Goal: Information Seeking & Learning: Learn about a topic

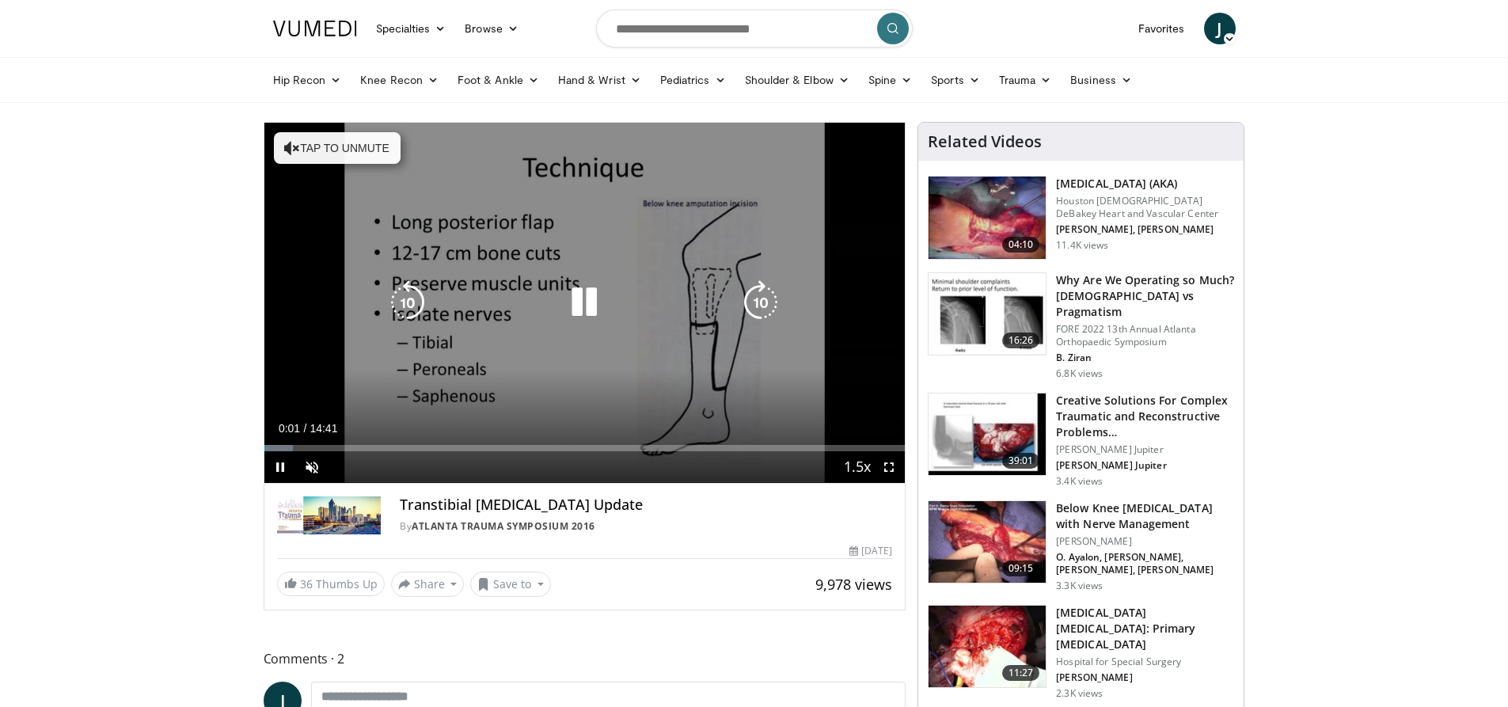
click at [300, 145] on button "Tap to unmute" at bounding box center [337, 148] width 127 height 32
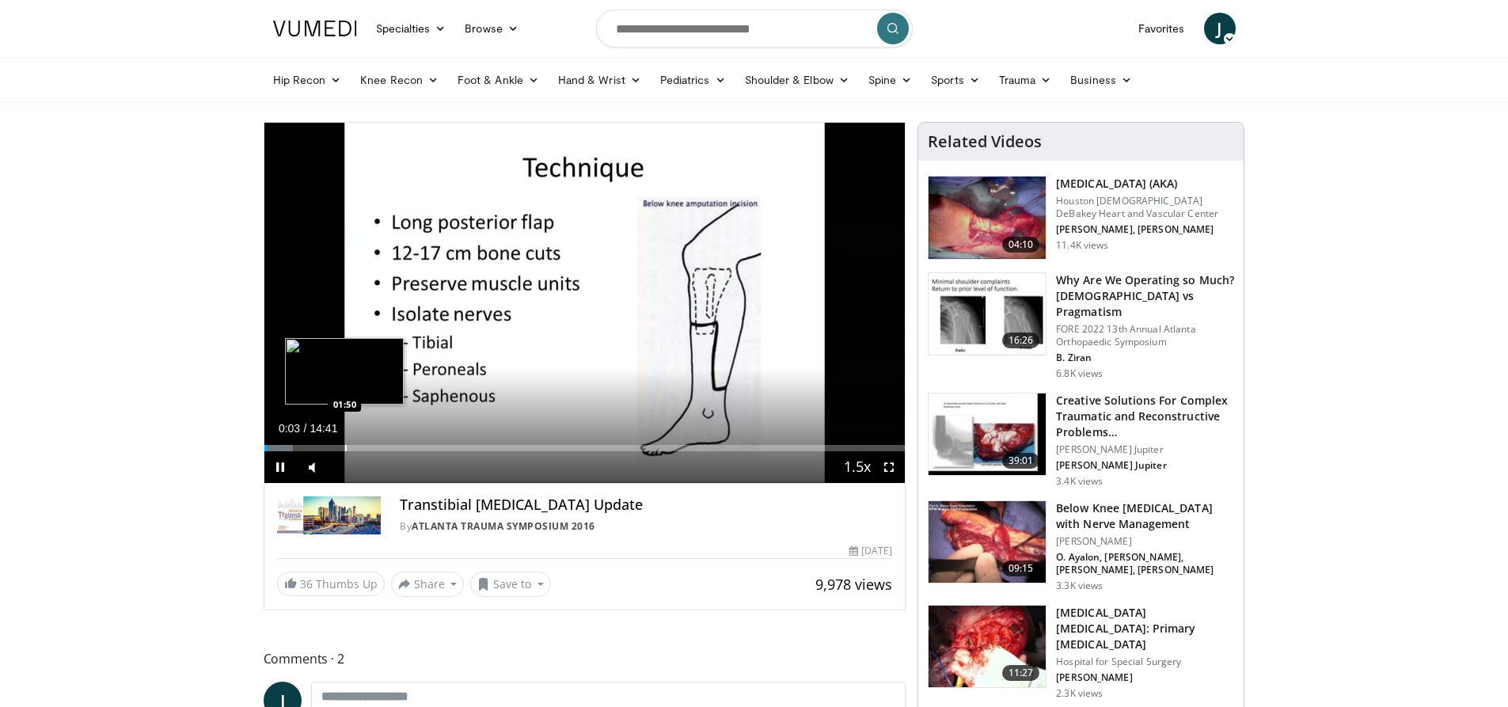
click at [345, 446] on div "Progress Bar" at bounding box center [346, 448] width 2 height 6
click at [416, 445] on div "Progress Bar" at bounding box center [417, 448] width 2 height 6
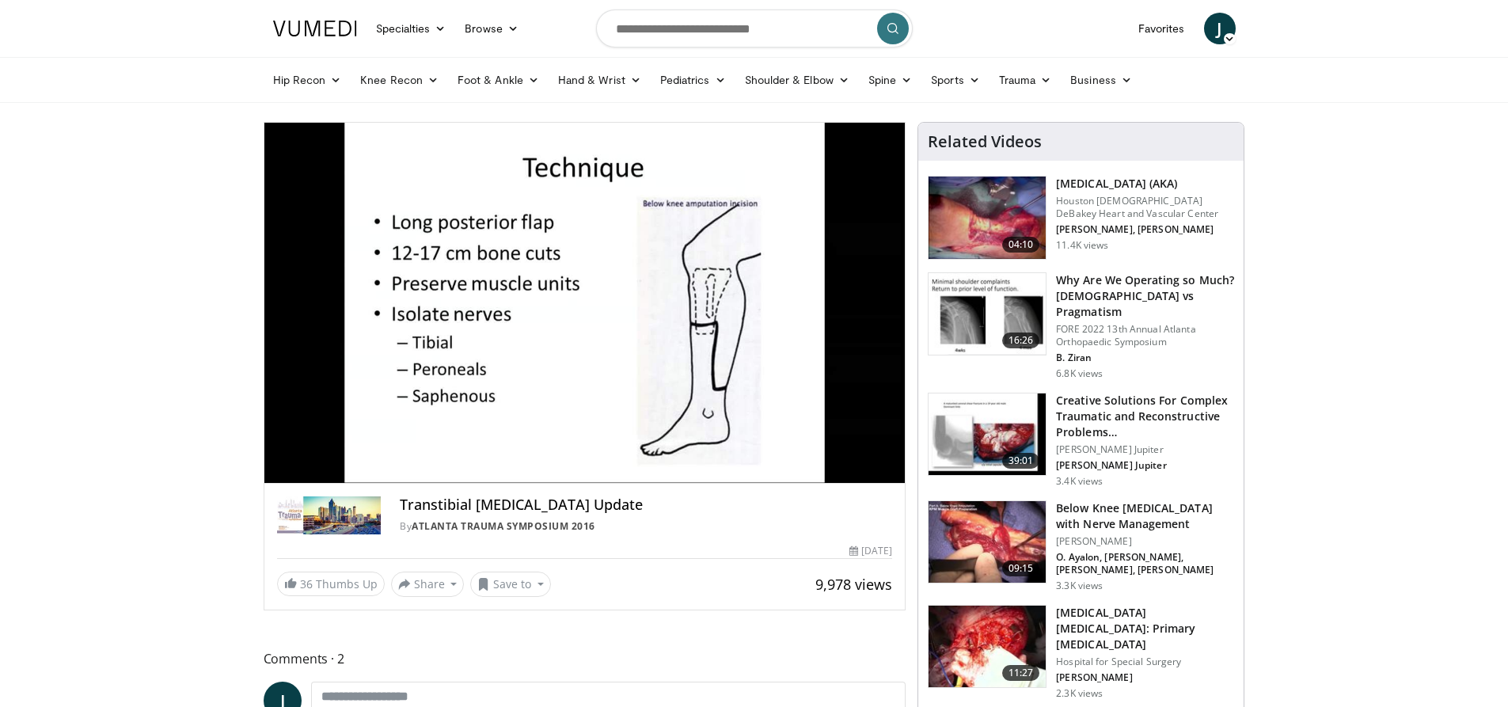
click at [584, 468] on div "Loaded : 26.13% 03:30 07:16" at bounding box center [584, 475] width 641 height 15
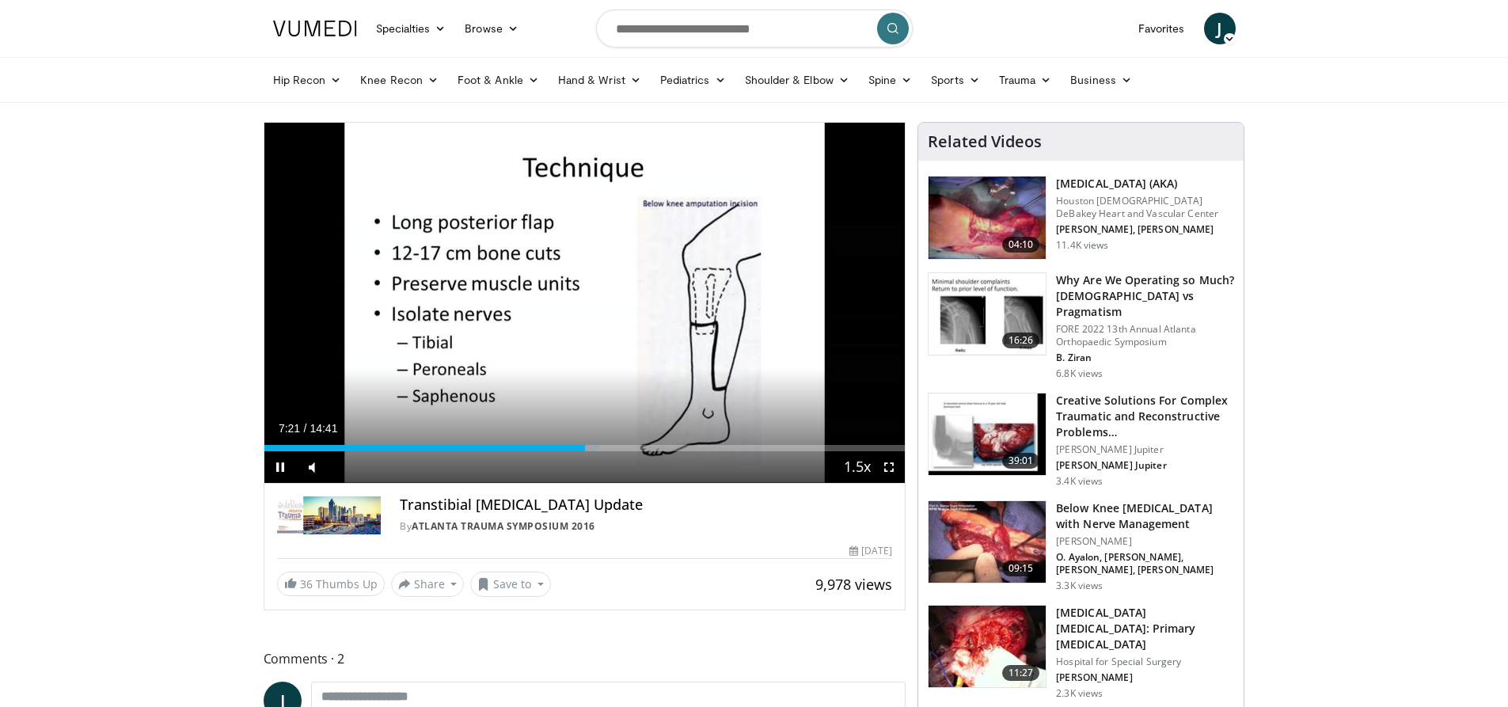
click at [669, 456] on div "Current Time 7:21 / Duration 14:41 Pause Skip Backward Skip Forward Mute Loaded…" at bounding box center [584, 467] width 641 height 32
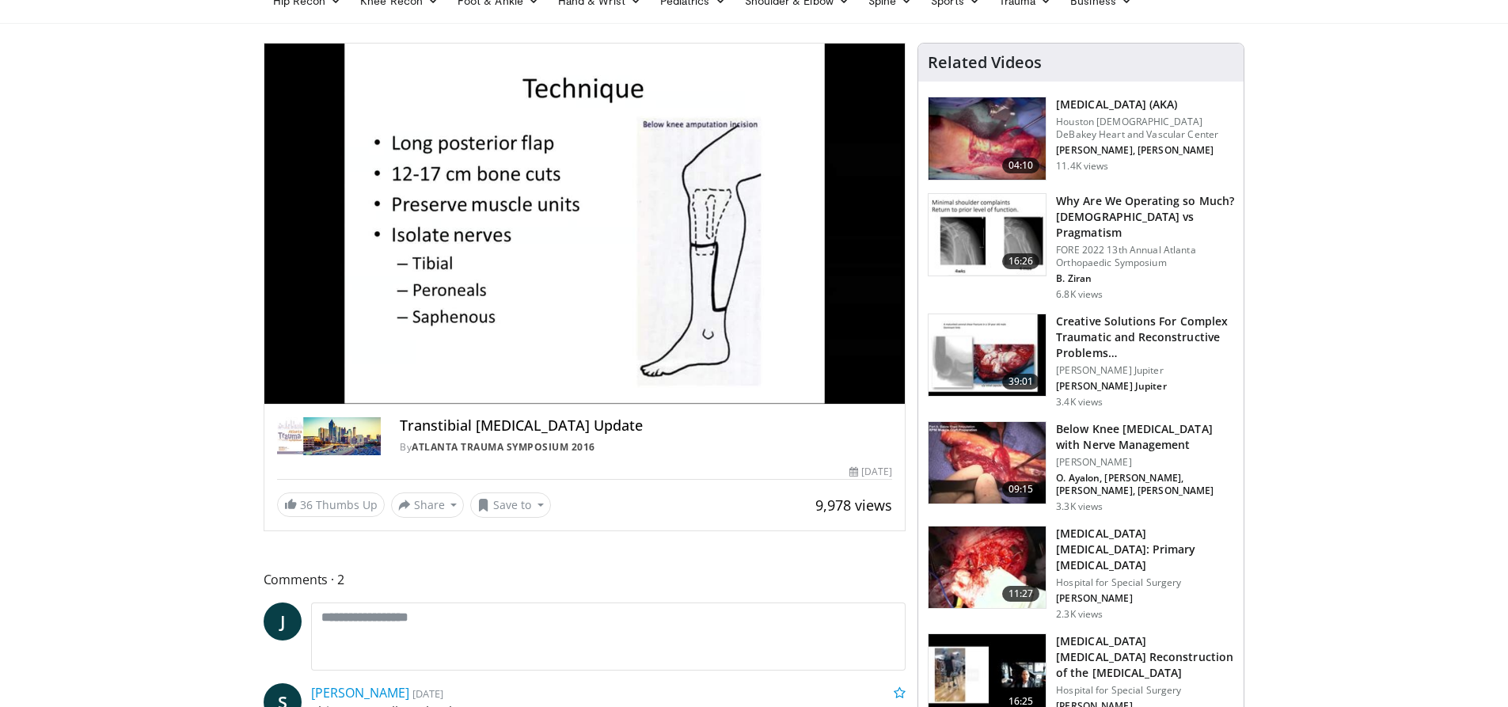
scroll to position [158, 0]
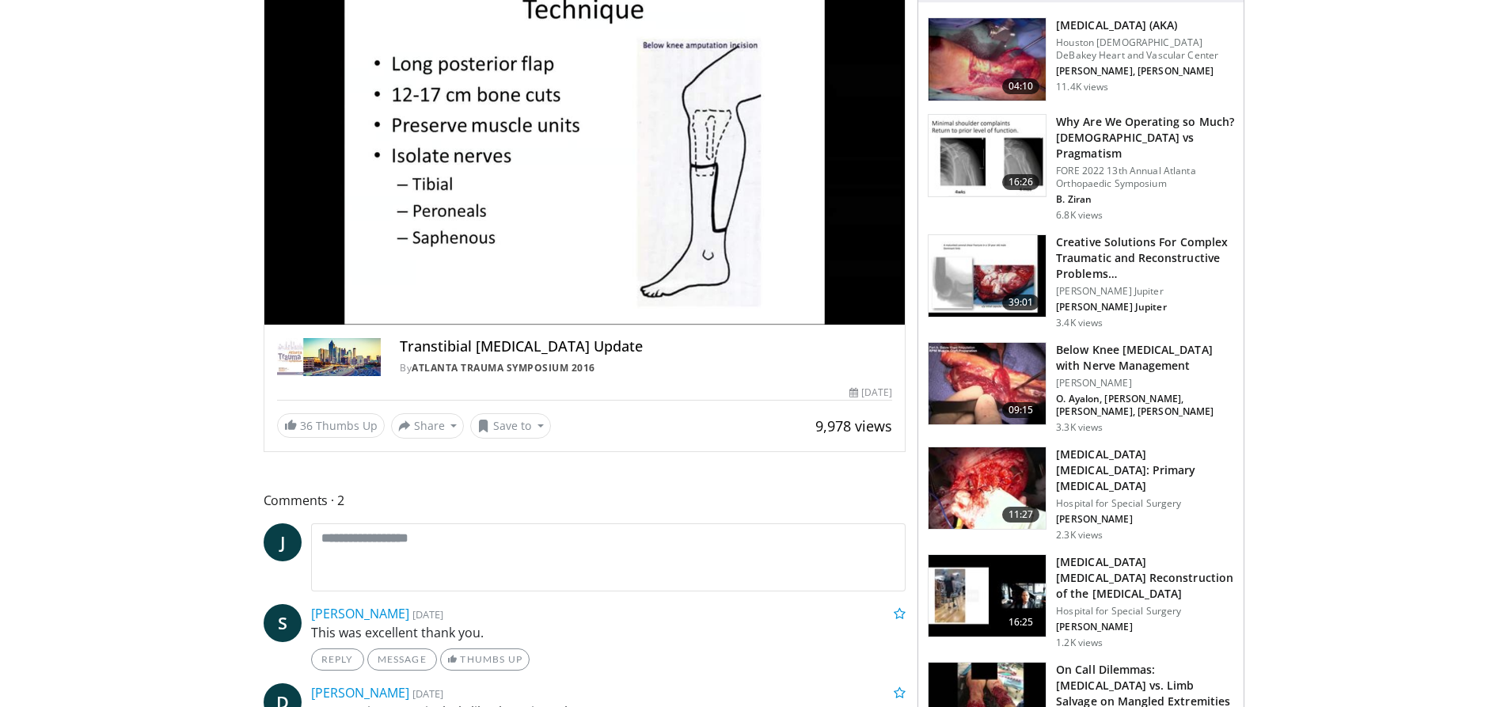
click at [1130, 351] on h3 "Below Knee [MEDICAL_DATA] with Nerve Management" at bounding box center [1145, 358] width 178 height 32
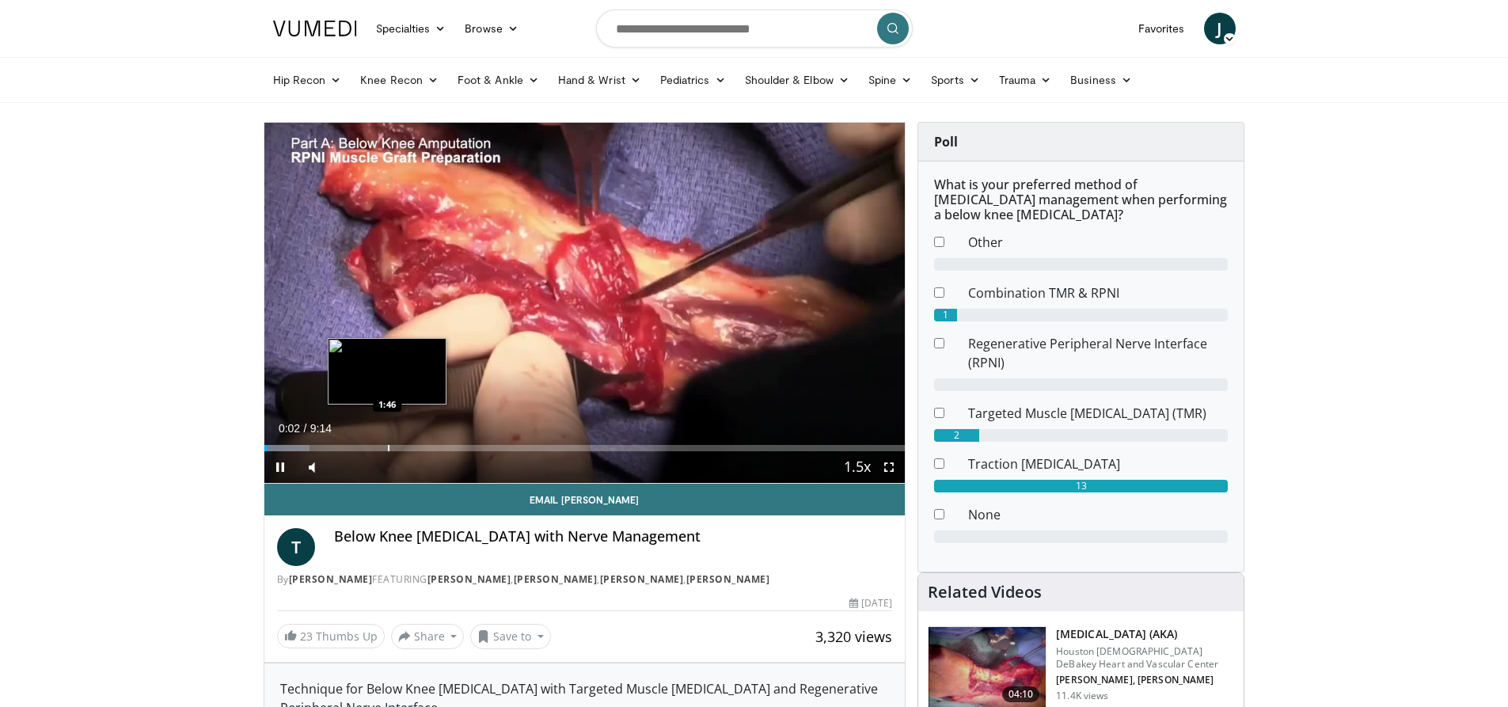
click at [388, 445] on div "Progress Bar" at bounding box center [389, 448] width 2 height 6
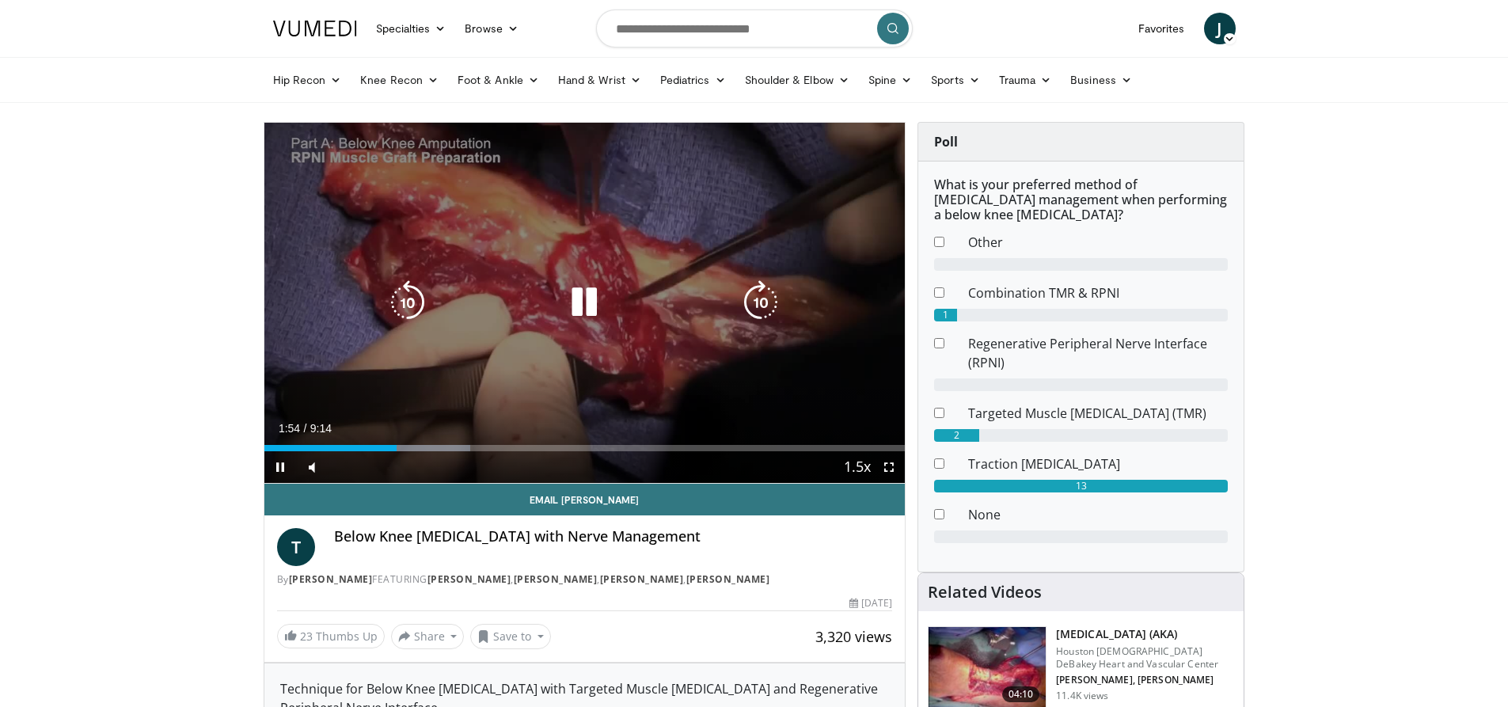
click at [761, 295] on icon "Video Player" at bounding box center [761, 302] width 44 height 44
click at [761, 305] on icon "Video Player" at bounding box center [761, 302] width 44 height 44
click at [755, 298] on icon "Video Player" at bounding box center [761, 302] width 44 height 44
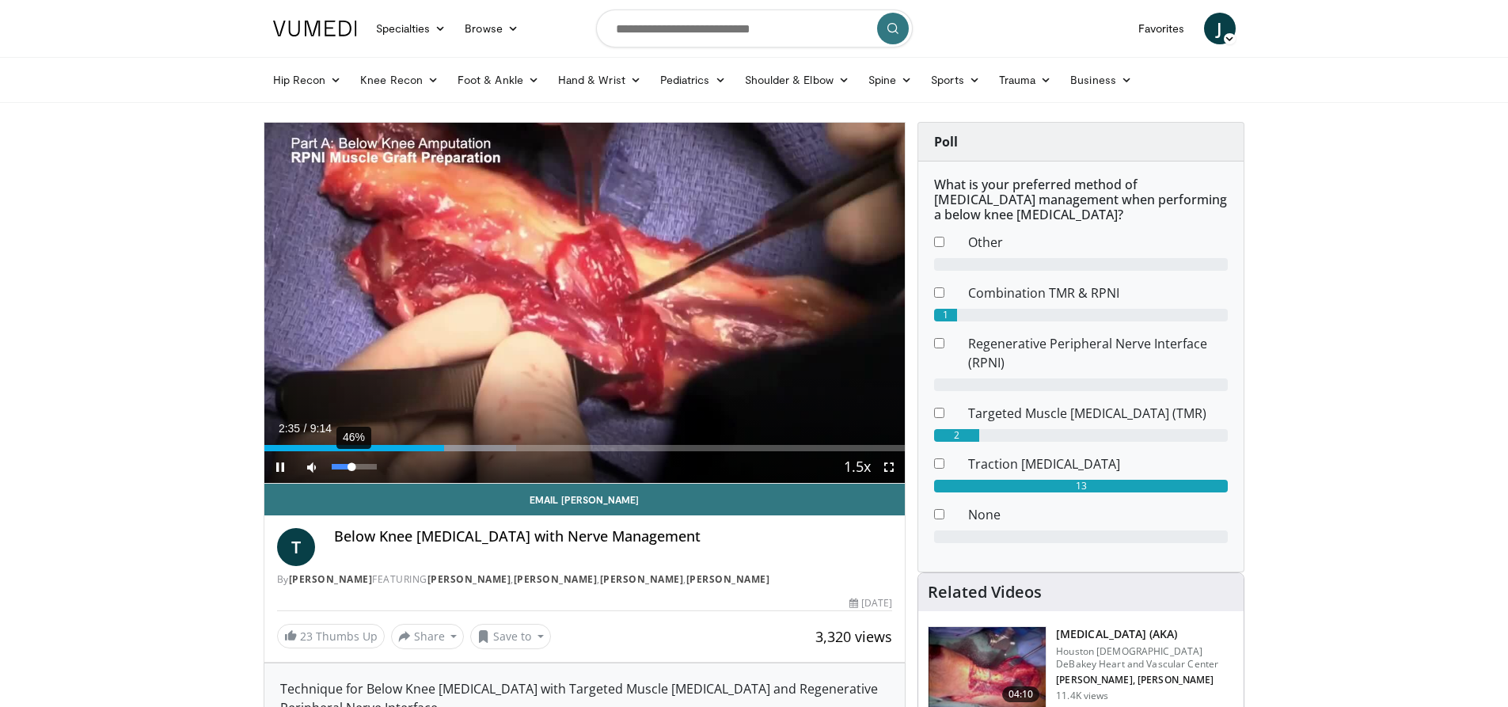
click at [352, 467] on div "46%" at bounding box center [354, 467] width 45 height 6
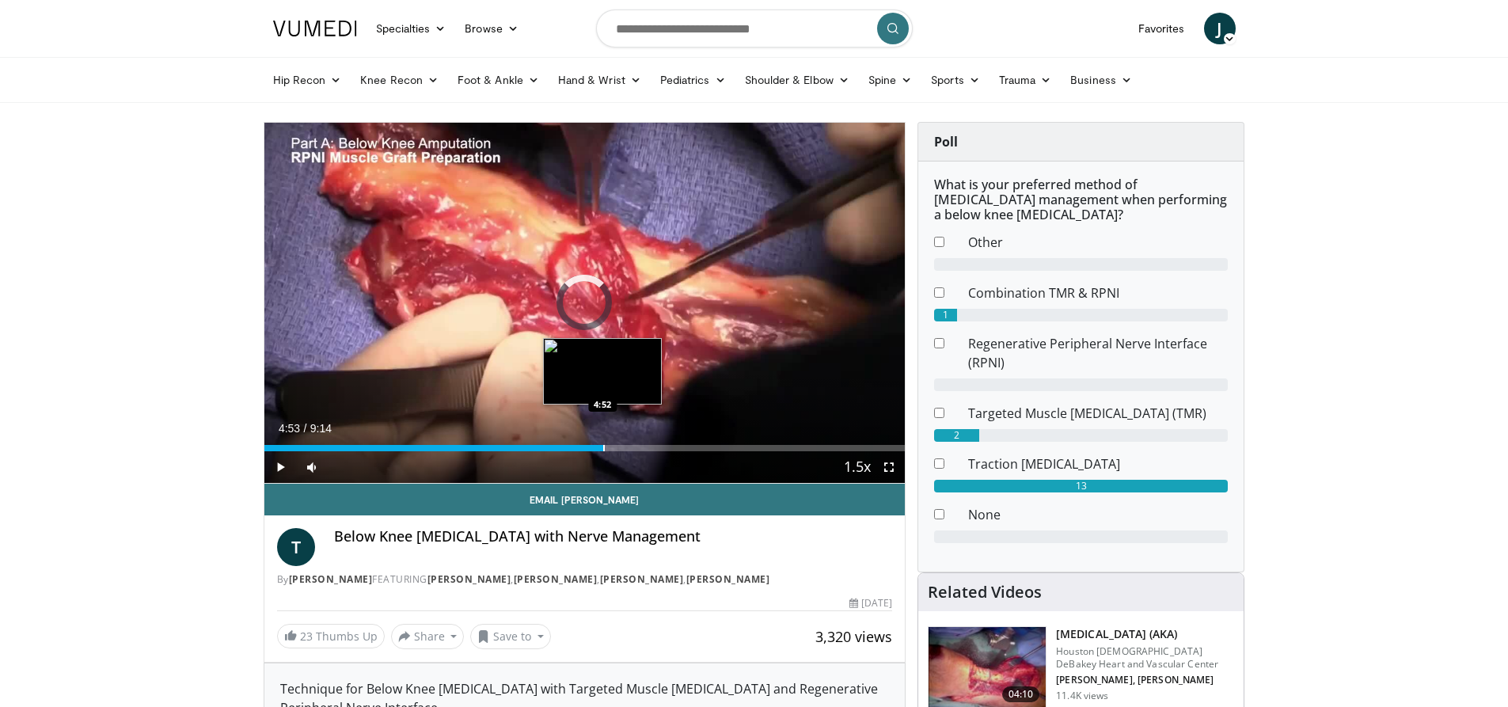
click at [603, 446] on div "Progress Bar" at bounding box center [604, 448] width 2 height 6
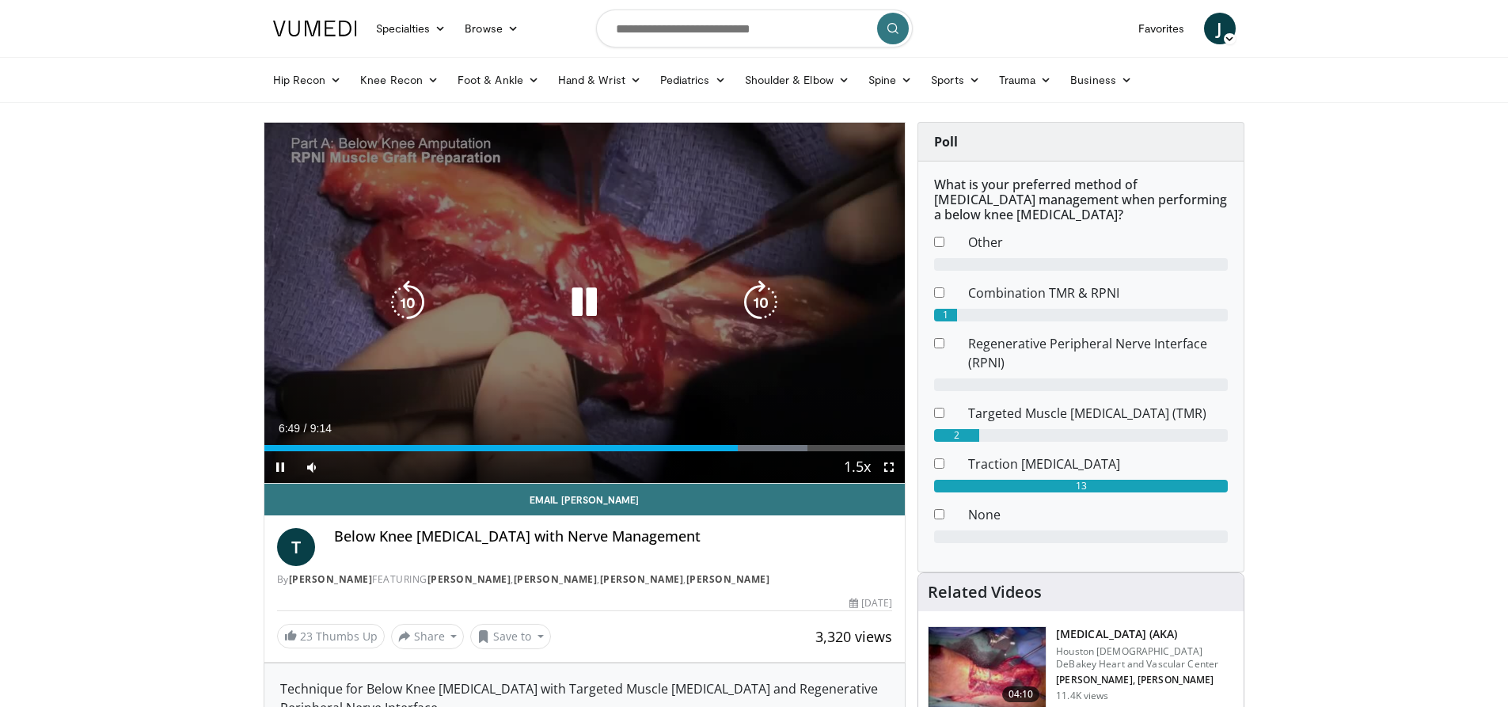
click at [766, 303] on icon "Video Player" at bounding box center [761, 302] width 44 height 44
click at [772, 309] on icon "Video Player" at bounding box center [761, 302] width 44 height 44
click at [770, 308] on icon "Video Player" at bounding box center [761, 302] width 44 height 44
click at [761, 297] on icon "Video Player" at bounding box center [761, 302] width 44 height 44
click at [764, 301] on icon "Video Player" at bounding box center [761, 302] width 44 height 44
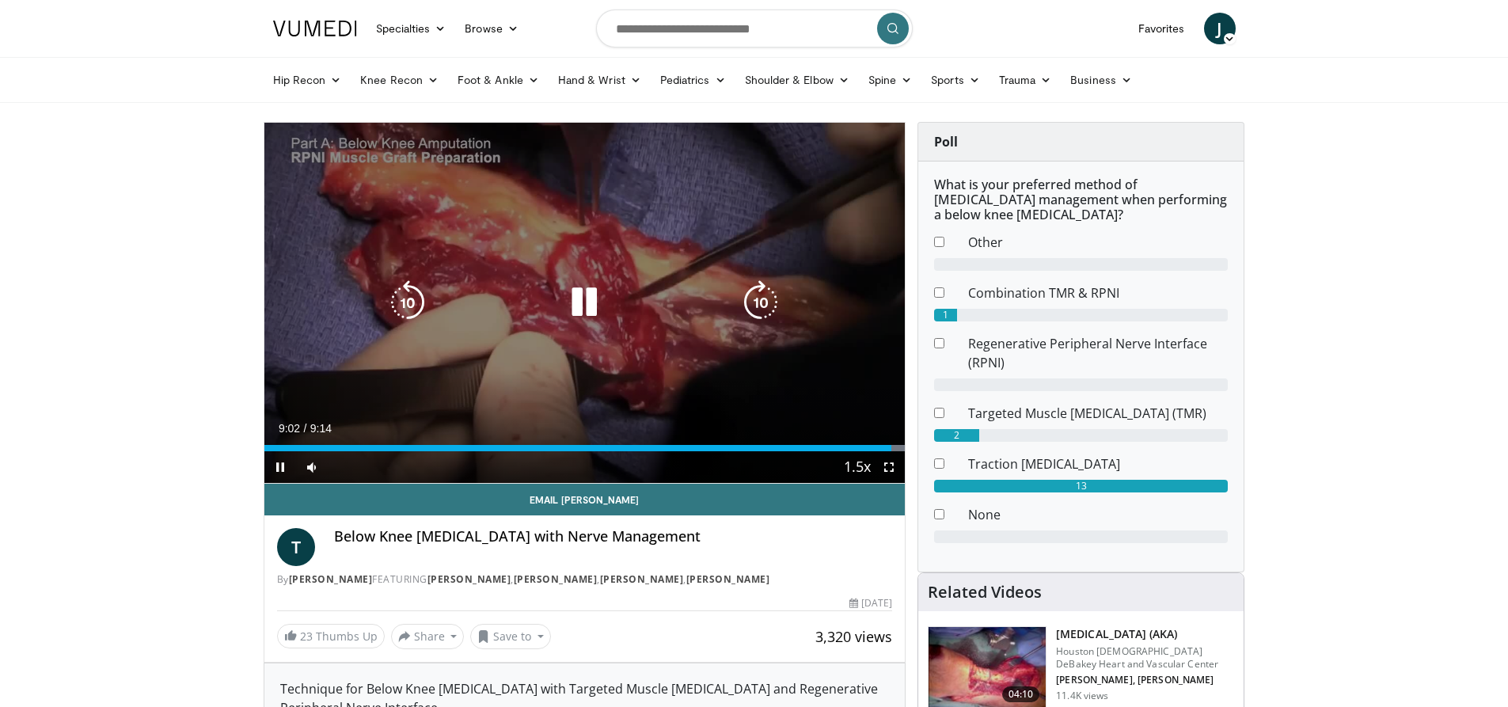
click at [611, 302] on div "Video Player" at bounding box center [584, 303] width 385 height 32
click at [581, 300] on icon "Video Player" at bounding box center [584, 302] width 44 height 44
